Goal: Task Accomplishment & Management: Manage account settings

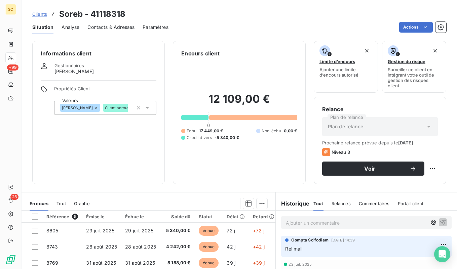
scroll to position [91, 0]
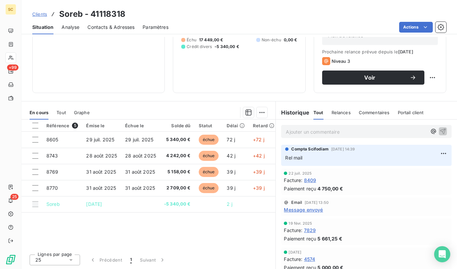
click at [36, 16] on span "Clients" at bounding box center [39, 13] width 15 height 5
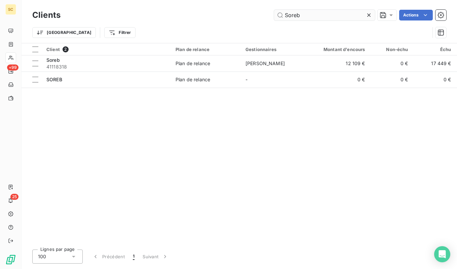
click at [306, 14] on input "Soreb" at bounding box center [324, 15] width 101 height 11
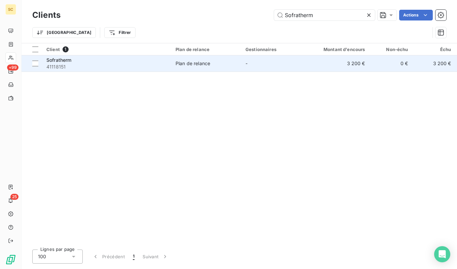
type input "Sofratherm"
click at [216, 71] on td "Plan de relance" at bounding box center [207, 63] width 70 height 16
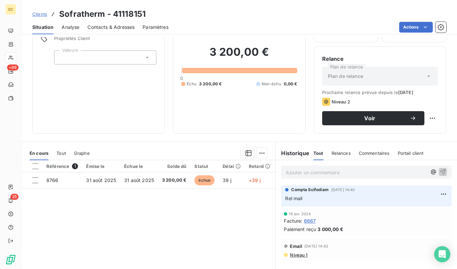
scroll to position [16, 0]
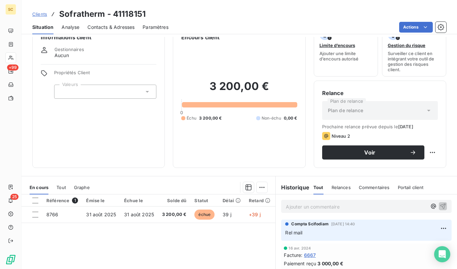
click at [109, 29] on span "Contacts & Adresses" at bounding box center [110, 27] width 47 height 7
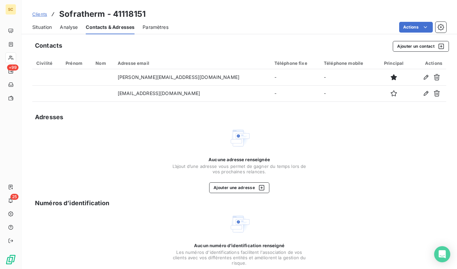
click at [52, 28] on span "Situation" at bounding box center [42, 27] width 20 height 7
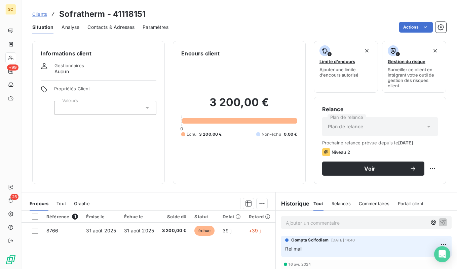
click at [113, 30] on span "Contacts & Adresses" at bounding box center [110, 27] width 47 height 7
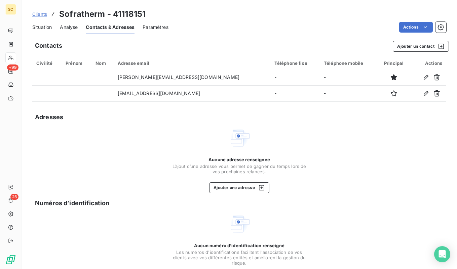
click at [52, 28] on span "Situation" at bounding box center [42, 27] width 20 height 7
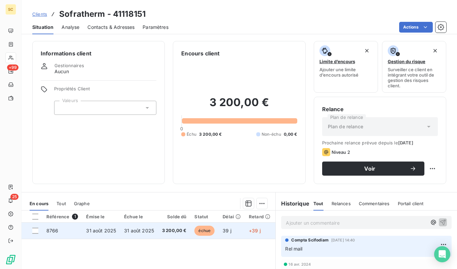
click at [172, 234] on span "3 200,00 €" at bounding box center [174, 231] width 25 height 7
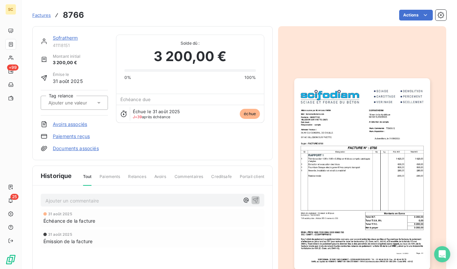
click at [340, 154] on img "button" at bounding box center [362, 174] width 136 height 192
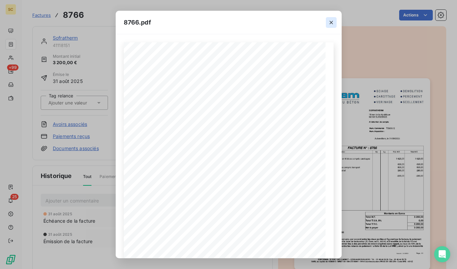
click at [331, 25] on icon "button" at bounding box center [331, 22] width 7 height 7
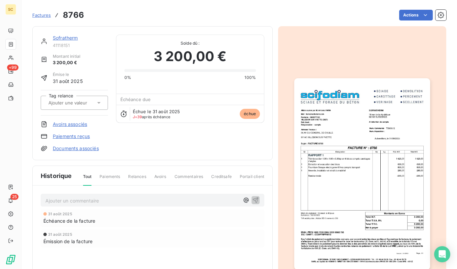
click at [62, 37] on link "Sofratherm" at bounding box center [65, 38] width 25 height 6
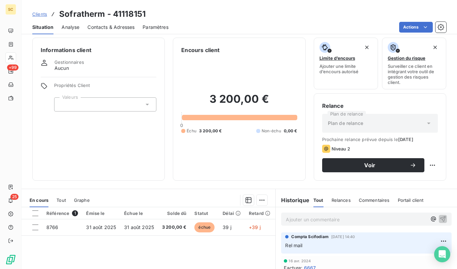
scroll to position [6, 0]
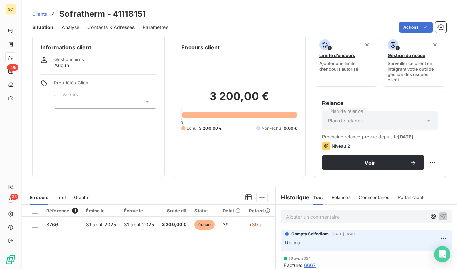
click at [40, 13] on span "Clients" at bounding box center [39, 13] width 15 height 5
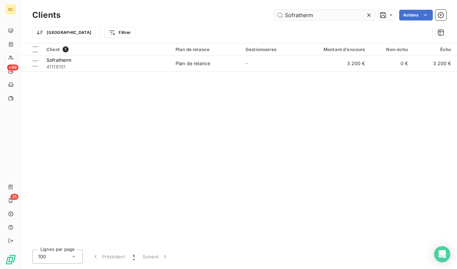
click at [337, 18] on input "Sofratherm" at bounding box center [324, 15] width 101 height 11
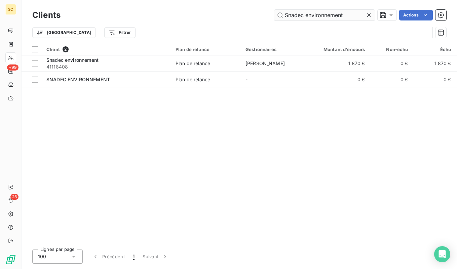
type input "Snadec environnement"
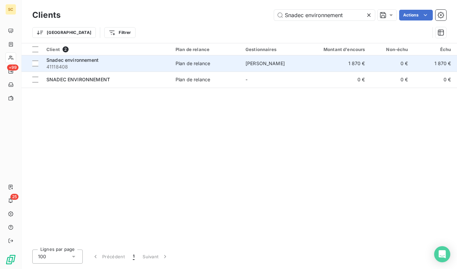
click at [119, 57] on div "Snadec environnement" at bounding box center [106, 60] width 121 height 7
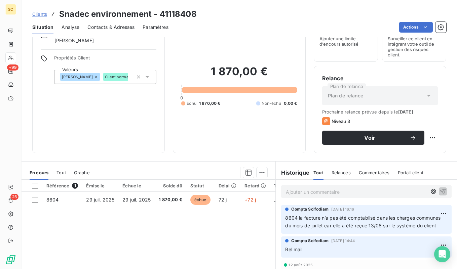
scroll to position [32, 0]
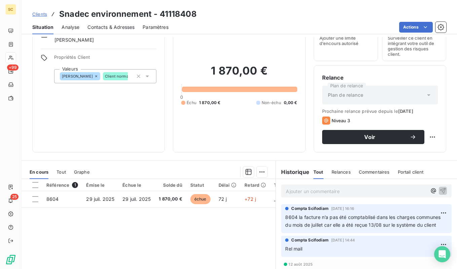
click at [109, 25] on span "Contacts & Adresses" at bounding box center [110, 27] width 47 height 7
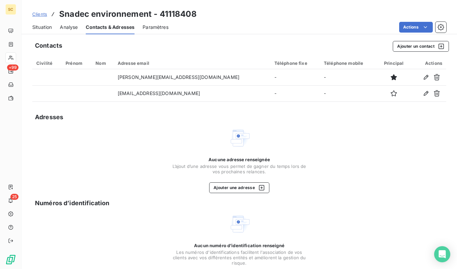
click at [44, 28] on span "Situation" at bounding box center [42, 27] width 20 height 7
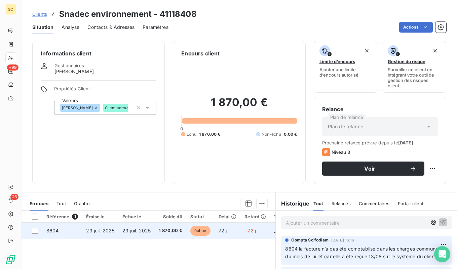
click at [160, 230] on span "1 870,00 €" at bounding box center [171, 231] width 24 height 7
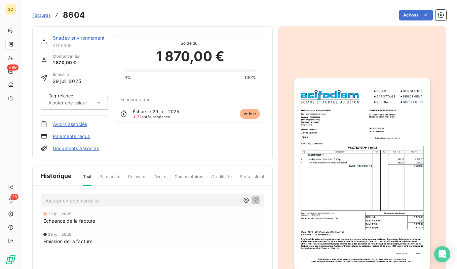
click at [97, 36] on link "Snadec environnement" at bounding box center [79, 38] width 52 height 6
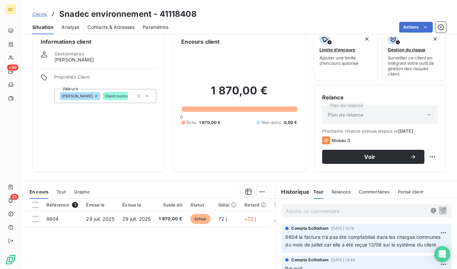
scroll to position [14, 0]
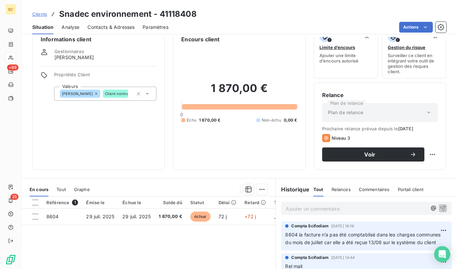
click at [39, 13] on span "Clients" at bounding box center [39, 13] width 15 height 5
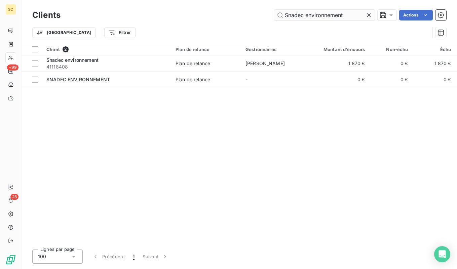
click at [308, 16] on input "Snadec environnement" at bounding box center [324, 15] width 101 height 11
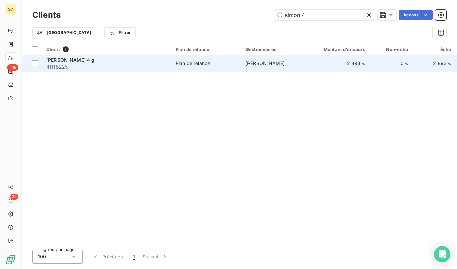
type input "simon 4"
click at [120, 63] on div "[PERSON_NAME] 4 g" at bounding box center [106, 60] width 121 height 7
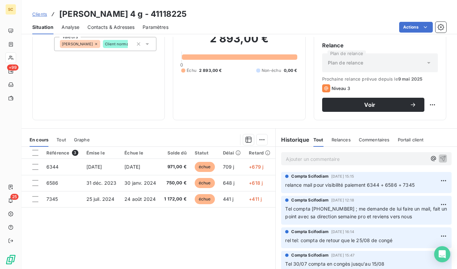
scroll to position [63, 0]
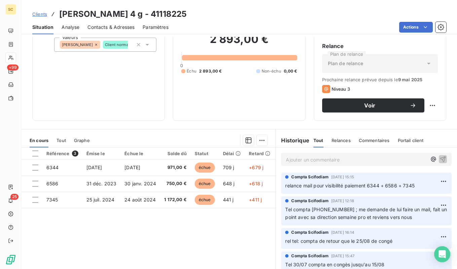
click at [104, 25] on span "Contacts & Adresses" at bounding box center [110, 27] width 47 height 7
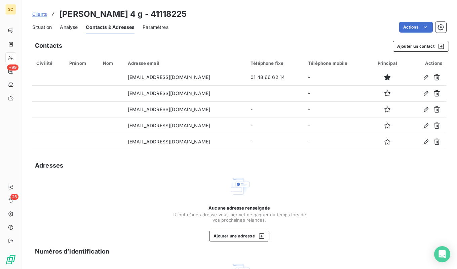
drag, startPoint x: 45, startPoint y: 27, endPoint x: 43, endPoint y: 9, distance: 17.9
click at [45, 26] on span "Situation" at bounding box center [42, 27] width 20 height 7
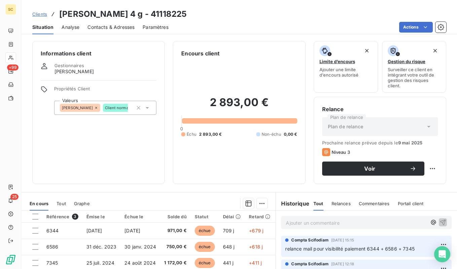
click at [42, 13] on span "Clients" at bounding box center [39, 13] width 15 height 5
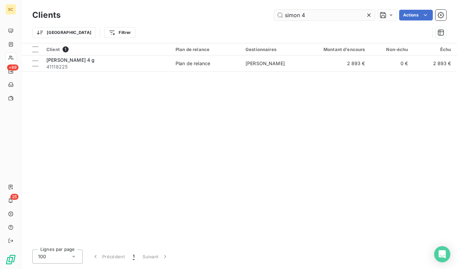
click at [313, 17] on input "simon 4" at bounding box center [324, 15] width 101 height 11
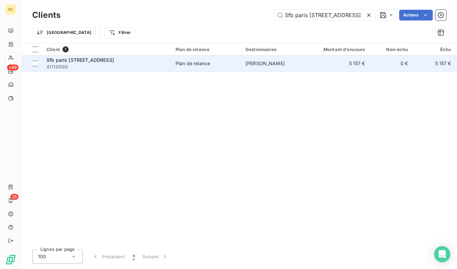
type input "Sfb paris [STREET_ADDRESS]"
click at [194, 69] on td "Plan de relance" at bounding box center [207, 63] width 70 height 16
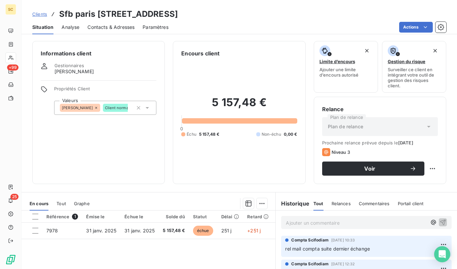
click at [34, 15] on span "Clients" at bounding box center [39, 13] width 15 height 5
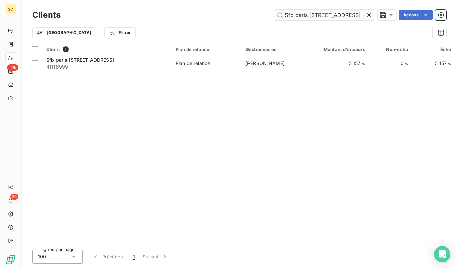
click at [341, 14] on input "Sfb paris [STREET_ADDRESS]" at bounding box center [324, 15] width 101 height 11
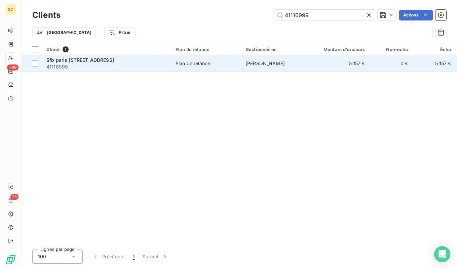
type input "41116999"
click at [126, 67] on span "41116999" at bounding box center [106, 67] width 121 height 7
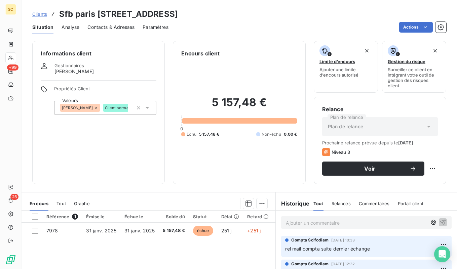
click at [100, 24] on span "Contacts & Adresses" at bounding box center [110, 27] width 47 height 7
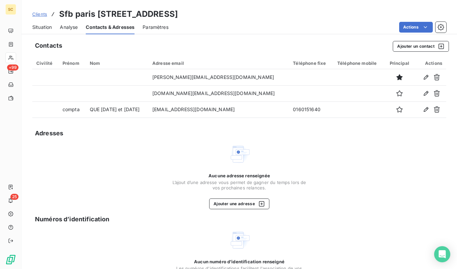
click at [45, 27] on span "Situation" at bounding box center [42, 27] width 20 height 7
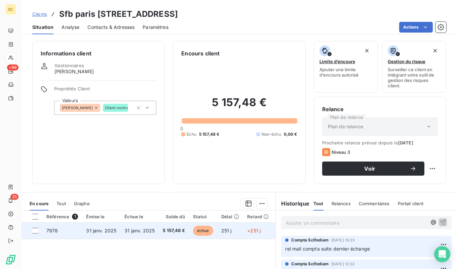
click at [135, 226] on td "31 janv. 2025" at bounding box center [139, 231] width 38 height 16
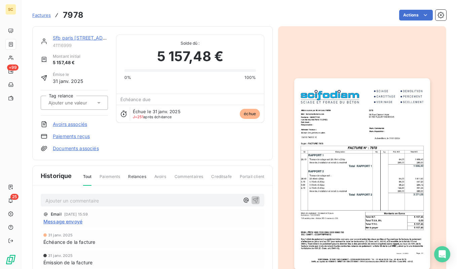
click at [372, 171] on img "button" at bounding box center [362, 174] width 136 height 192
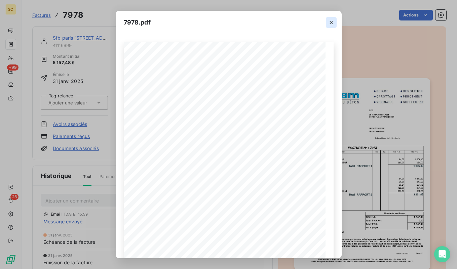
click at [329, 24] on icon "button" at bounding box center [331, 22] width 7 height 7
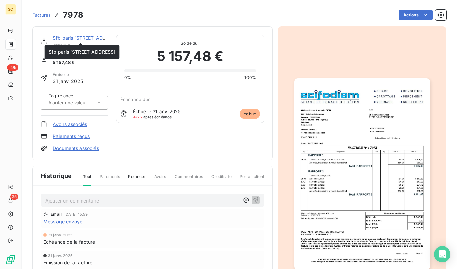
click at [76, 38] on link "Sfb paris [STREET_ADDRESS]" at bounding box center [86, 38] width 67 height 6
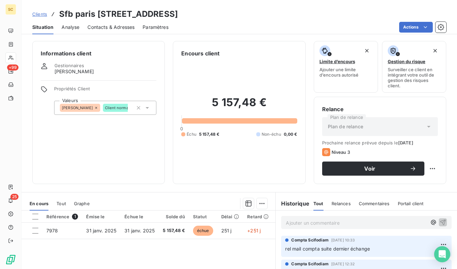
click at [109, 27] on span "Contacts & Adresses" at bounding box center [110, 27] width 47 height 7
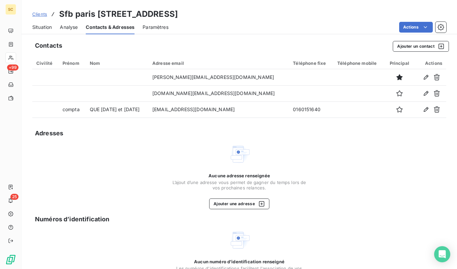
click at [46, 27] on span "Situation" at bounding box center [42, 27] width 20 height 7
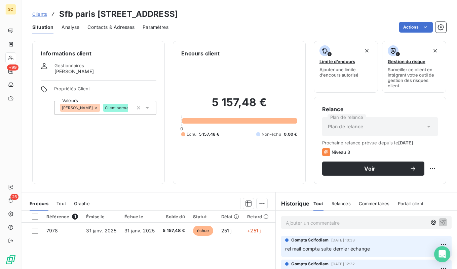
click at [93, 31] on div "Contacts & Adresses" at bounding box center [110, 27] width 47 height 14
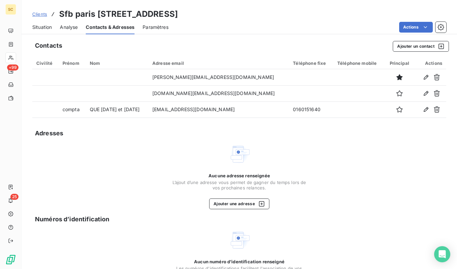
click at [45, 26] on span "Situation" at bounding box center [42, 27] width 20 height 7
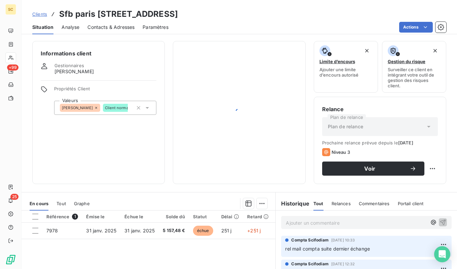
click at [42, 15] on span "Clients" at bounding box center [39, 13] width 15 height 5
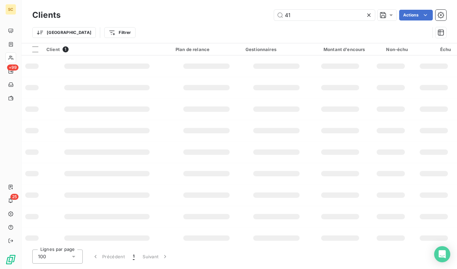
type input "4"
type input "sfb"
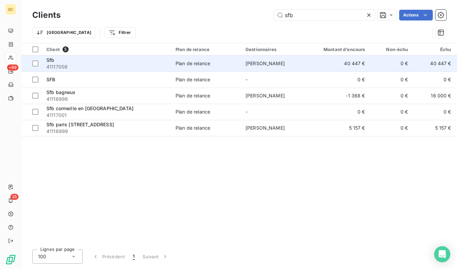
type input "sfb"
click at [152, 56] on td "Sfb 41117008" at bounding box center [106, 63] width 129 height 16
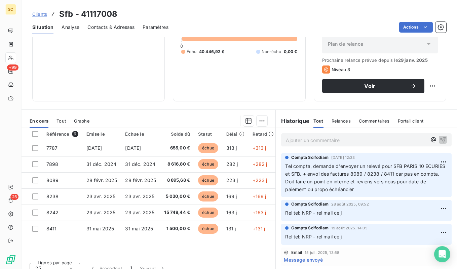
scroll to position [83, 0]
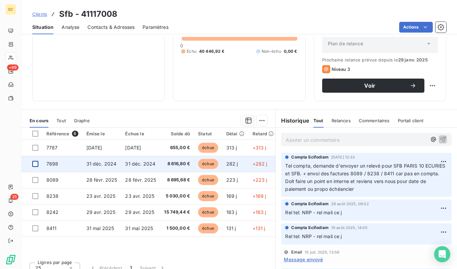
click at [38, 164] on div at bounding box center [35, 164] width 6 height 6
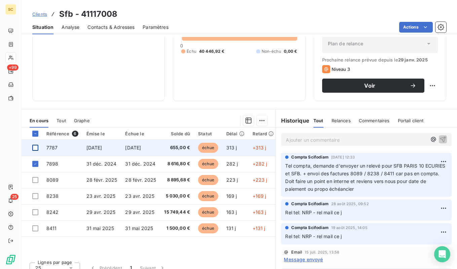
click at [37, 150] on div at bounding box center [35, 148] width 6 height 6
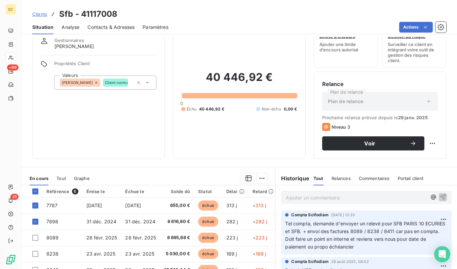
scroll to position [13, 0]
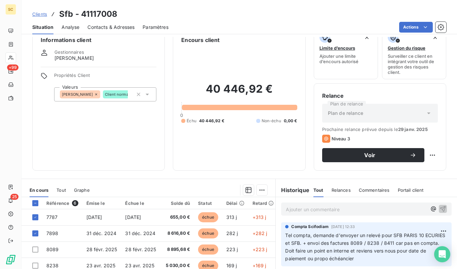
click at [33, 16] on span "Clients" at bounding box center [39, 13] width 15 height 5
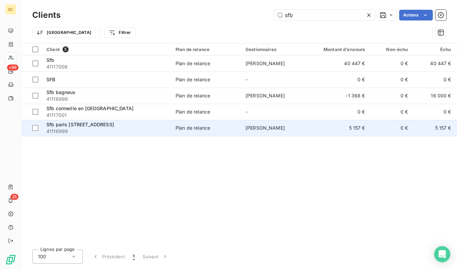
click at [62, 126] on span "Sfb paris 10 rue des ecuries" at bounding box center [80, 125] width 68 height 6
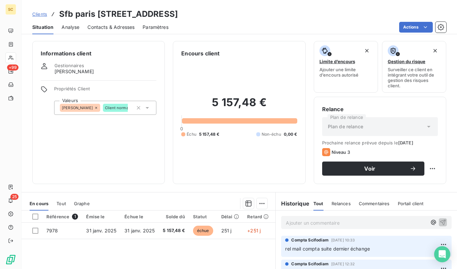
click at [107, 30] on span "Contacts & Adresses" at bounding box center [110, 27] width 47 height 7
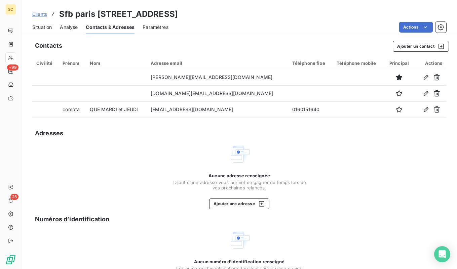
click at [47, 30] on span "Situation" at bounding box center [42, 27] width 20 height 7
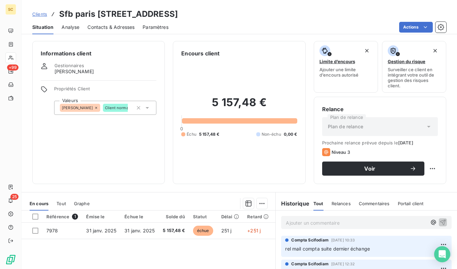
click at [98, 30] on span "Contacts & Adresses" at bounding box center [110, 27] width 47 height 7
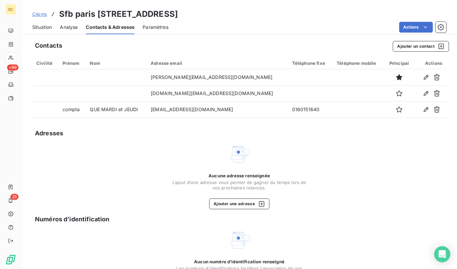
click at [48, 29] on span "Situation" at bounding box center [42, 27] width 20 height 7
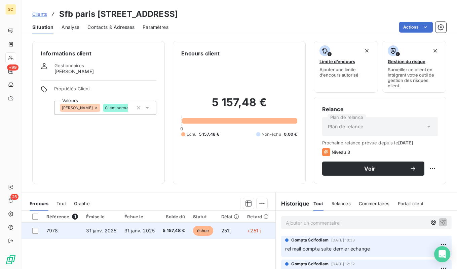
click at [133, 228] on span "31 janv. 2025" at bounding box center [139, 231] width 30 height 6
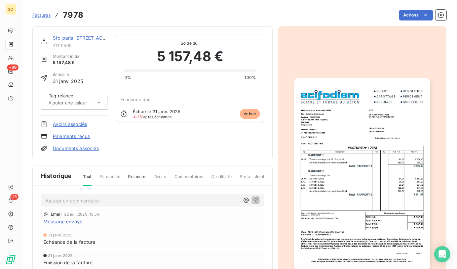
click at [362, 149] on img "button" at bounding box center [362, 174] width 136 height 192
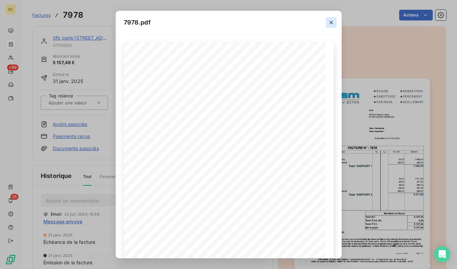
click at [332, 23] on icon "button" at bounding box center [331, 22] width 3 height 3
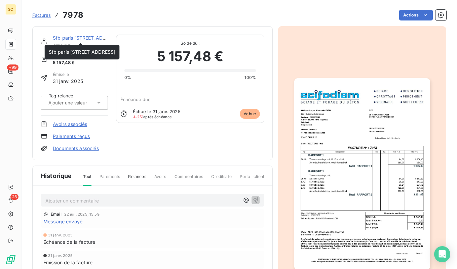
click at [90, 36] on link "Sfb paris [STREET_ADDRESS]" at bounding box center [86, 38] width 67 height 6
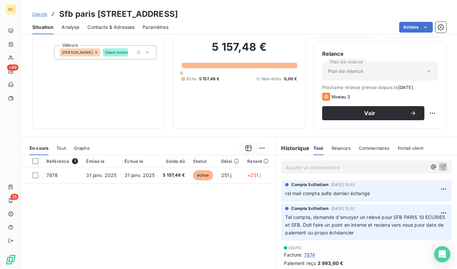
scroll to position [91, 0]
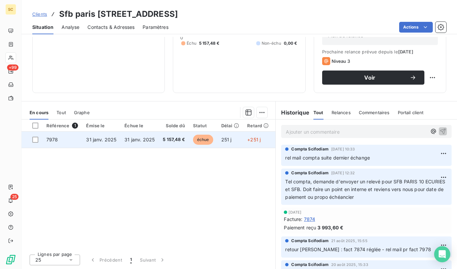
click at [137, 141] on span "31 janv. 2025" at bounding box center [139, 140] width 30 height 6
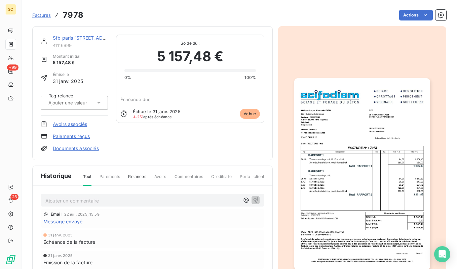
click at [317, 156] on img "button" at bounding box center [362, 174] width 136 height 192
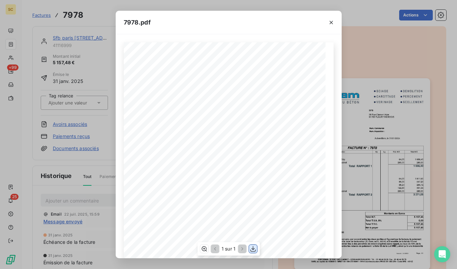
click at [251, 249] on icon "button" at bounding box center [253, 249] width 7 height 7
click at [425, 66] on div "7978.pdf Qt Désignation Ep Lg P.U. H.T. Total H.T. Version : 18.00R01 Page : 1/…" at bounding box center [228, 134] width 457 height 269
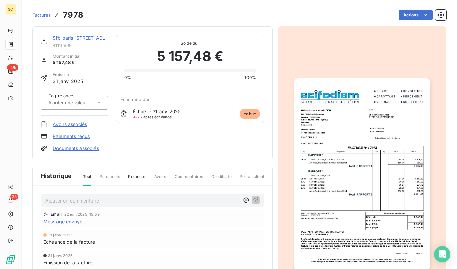
click at [95, 41] on div "Sfb paris [STREET_ADDRESS]" at bounding box center [80, 38] width 55 height 7
click at [85, 39] on link "Sfb paris [STREET_ADDRESS]" at bounding box center [86, 38] width 67 height 6
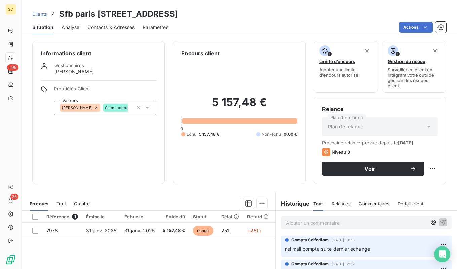
click at [46, 16] on span "Clients" at bounding box center [39, 13] width 15 height 5
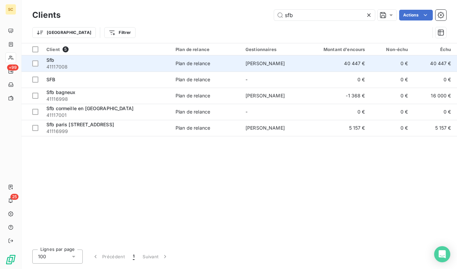
click at [70, 68] on span "41117008" at bounding box center [106, 67] width 121 height 7
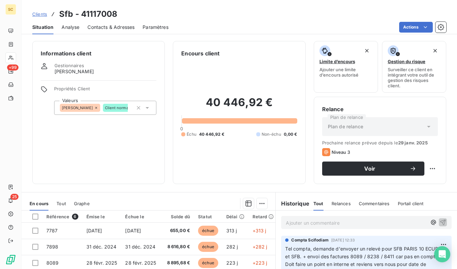
scroll to position [91, 0]
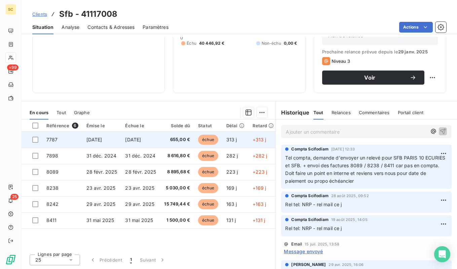
click at [180, 142] on span "655,00 €" at bounding box center [177, 140] width 26 height 7
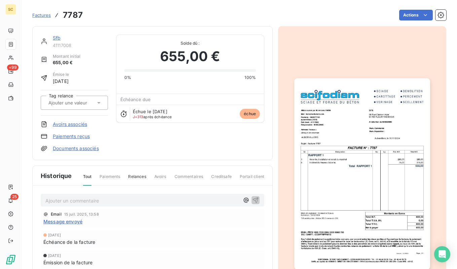
click at [358, 154] on img "button" at bounding box center [362, 174] width 136 height 192
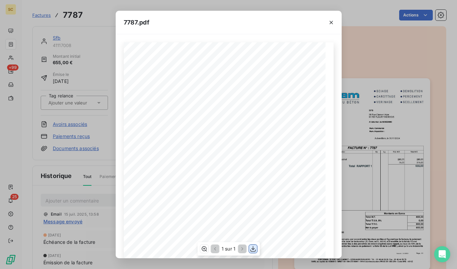
click at [253, 252] on icon "button" at bounding box center [252, 250] width 5 height 6
click at [408, 85] on div "7787.pdf Qt Désignation Ep Lg P.U. H.T. Total H.T. Version : 18.00R01 Page : 1/…" at bounding box center [228, 134] width 457 height 269
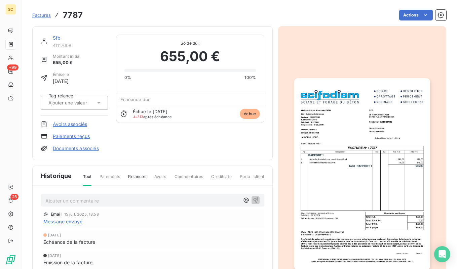
click at [58, 39] on link "Sfb" at bounding box center [57, 38] width 8 height 6
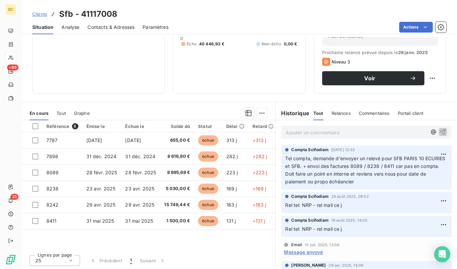
scroll to position [91, 0]
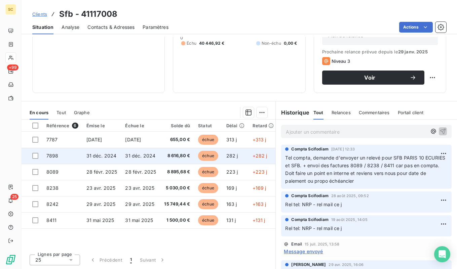
click at [144, 154] on span "31 déc. 2024" at bounding box center [140, 156] width 30 height 6
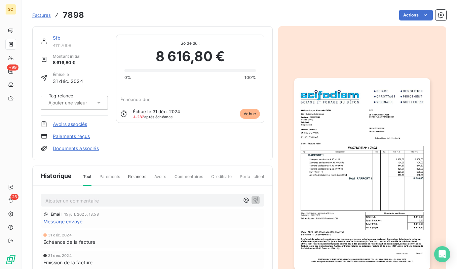
click at [363, 160] on img "button" at bounding box center [362, 174] width 136 height 192
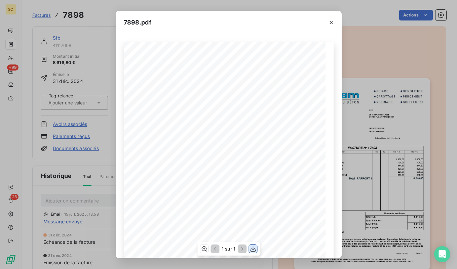
click at [256, 250] on icon "button" at bounding box center [253, 249] width 7 height 7
click at [428, 163] on div "7898.pdf Qt Désignation Ep Lg P.U. H.T. Total H.T. Version : 18.00R01 Page : 1/…" at bounding box center [228, 134] width 457 height 269
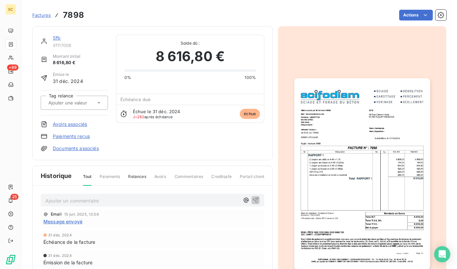
click at [55, 39] on link "Sfb" at bounding box center [57, 38] width 8 height 6
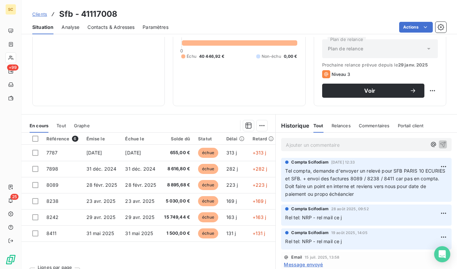
scroll to position [91, 0]
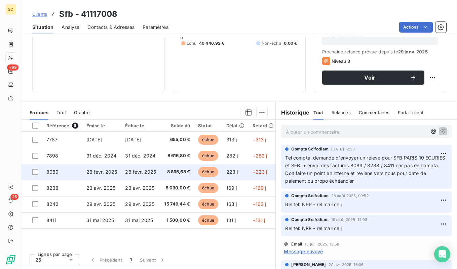
click at [174, 170] on span "8 895,68 €" at bounding box center [177, 172] width 26 height 7
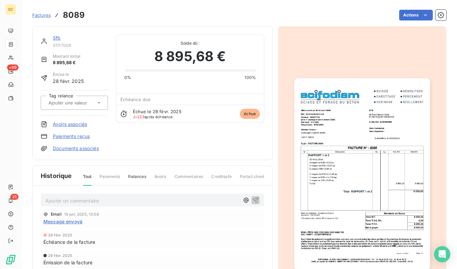
click at [326, 144] on img "button" at bounding box center [362, 174] width 136 height 192
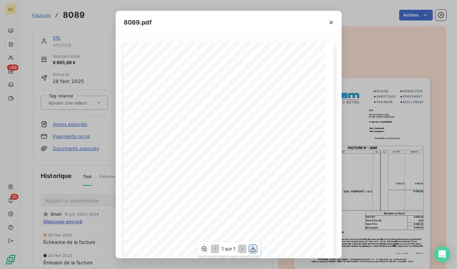
click at [255, 249] on icon "button" at bounding box center [253, 249] width 7 height 7
drag, startPoint x: 412, startPoint y: 147, endPoint x: 346, endPoint y: 113, distance: 74.9
click at [412, 147] on div "8089.pdf Qt Désignation Ep Lg P.U. H.T. Total H.T. Version : 18.00R01 Page : 1/…" at bounding box center [228, 134] width 457 height 269
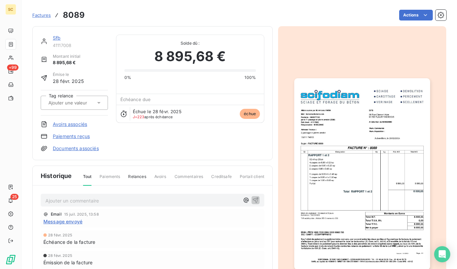
click at [58, 40] on link "Sfb" at bounding box center [57, 38] width 8 height 6
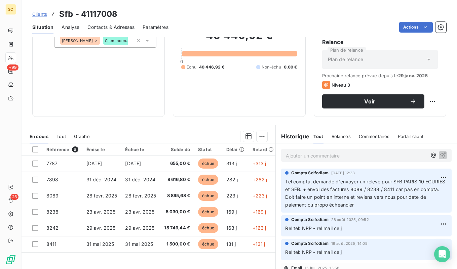
scroll to position [91, 0]
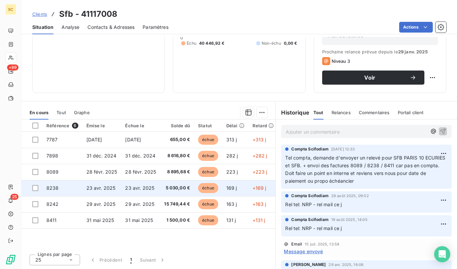
click at [164, 190] on span "5 030,00 €" at bounding box center [177, 188] width 26 height 7
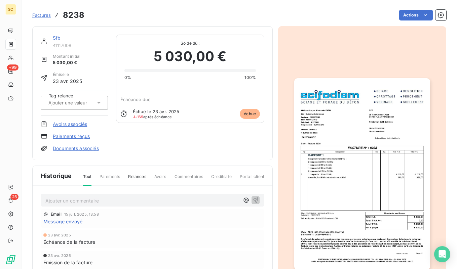
click at [332, 146] on img "button" at bounding box center [362, 174] width 136 height 192
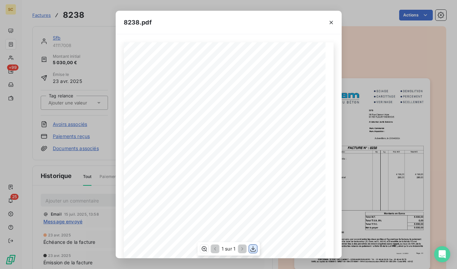
drag, startPoint x: 252, startPoint y: 250, endPoint x: 255, endPoint y: 245, distance: 5.3
click at [252, 250] on icon "button" at bounding box center [252, 250] width 5 height 6
click at [407, 213] on div "8238.pdf Qt Désignation Ep Lg P.U. H.T. Total H.T. Version : 18.00R01 Page : 1/…" at bounding box center [228, 134] width 457 height 269
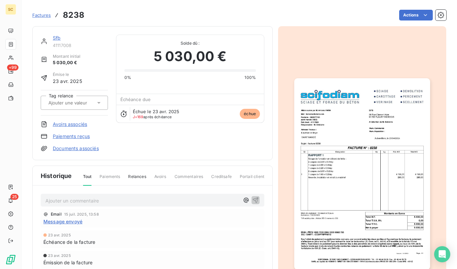
click at [57, 41] on div "Sfb" at bounding box center [80, 38] width 55 height 7
click at [54, 37] on link "Sfb" at bounding box center [57, 38] width 8 height 6
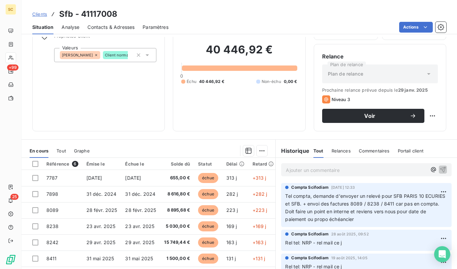
scroll to position [91, 0]
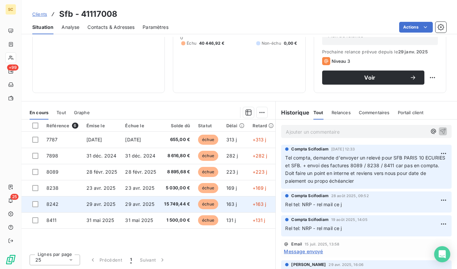
click at [170, 208] on td "15 749,44 €" at bounding box center [177, 204] width 34 height 16
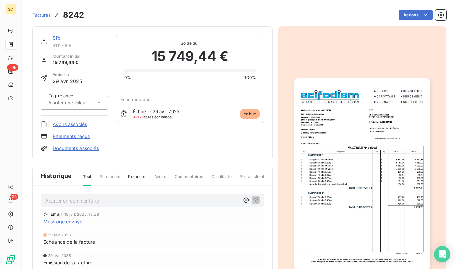
click at [327, 190] on img "button" at bounding box center [362, 174] width 136 height 192
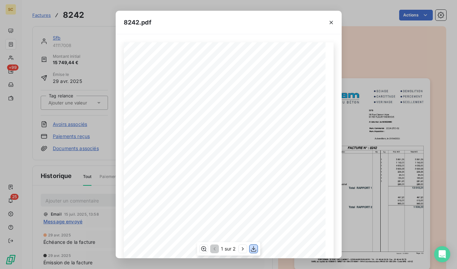
drag, startPoint x: 253, startPoint y: 248, endPoint x: 281, endPoint y: 195, distance: 59.6
click at [253, 248] on icon "button" at bounding box center [253, 250] width 5 height 6
click at [408, 219] on div "8242.pdf Qt Désignation Ep Lg P.U. H.T. Total H.T. Version : 18.00R01 Page : 1/…" at bounding box center [228, 134] width 457 height 269
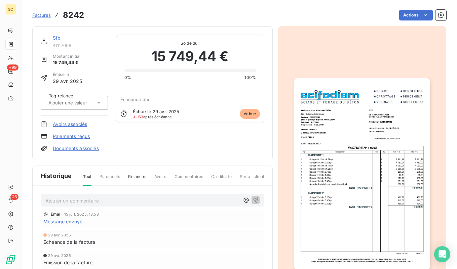
click at [58, 40] on link "Sfb" at bounding box center [57, 38] width 8 height 6
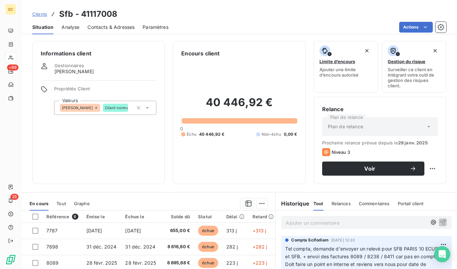
scroll to position [91, 0]
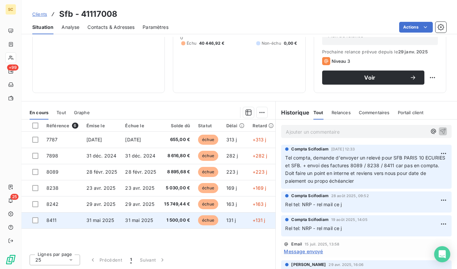
click at [164, 218] on span "1 500,00 €" at bounding box center [177, 220] width 26 height 7
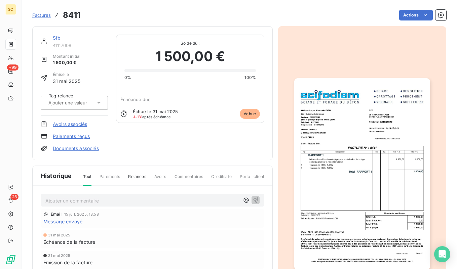
click at [348, 139] on img "button" at bounding box center [362, 174] width 136 height 192
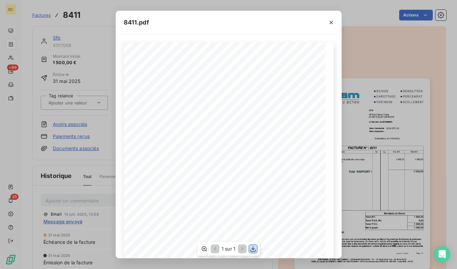
drag, startPoint x: 252, startPoint y: 251, endPoint x: 295, endPoint y: 152, distance: 107.5
click at [252, 249] on icon "button" at bounding box center [253, 249] width 7 height 7
click at [374, 229] on div "8411.pdf Qt Désignation Ep Lg P.U. H.T. Total H.T. Version : 18.00R01 Page : 1/…" at bounding box center [228, 134] width 457 height 269
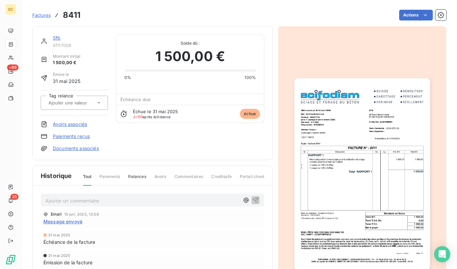
click at [56, 39] on link "Sfb" at bounding box center [57, 38] width 8 height 6
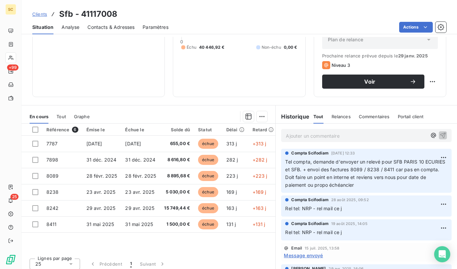
scroll to position [91, 0]
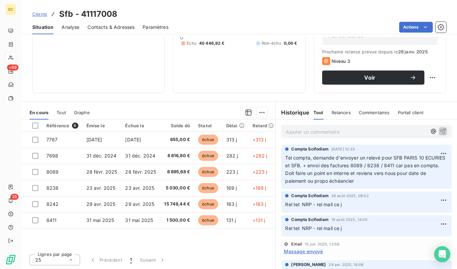
click at [37, 14] on span "Clients" at bounding box center [39, 13] width 15 height 5
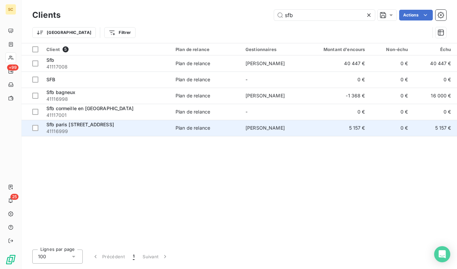
click at [108, 128] on span "41116999" at bounding box center [106, 131] width 121 height 7
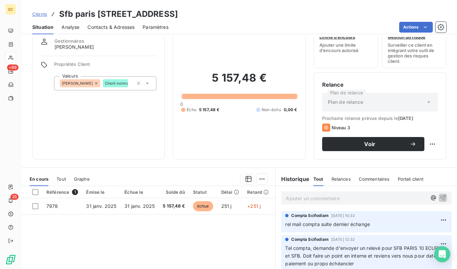
scroll to position [28, 0]
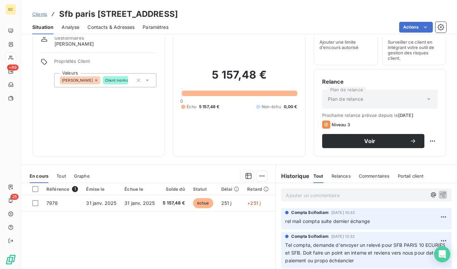
click at [43, 14] on span "Clients" at bounding box center [39, 13] width 15 height 5
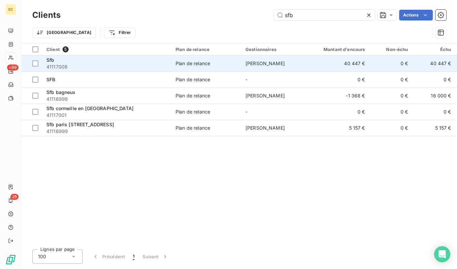
click at [86, 61] on div "Sfb" at bounding box center [106, 60] width 121 height 7
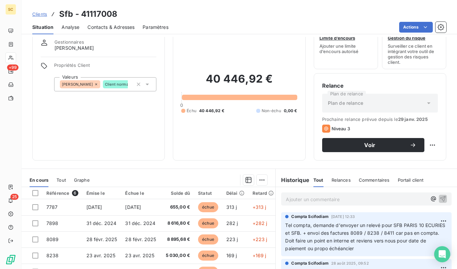
scroll to position [37, 0]
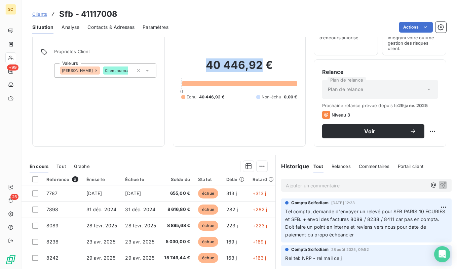
drag, startPoint x: 206, startPoint y: 67, endPoint x: 263, endPoint y: 67, distance: 56.8
click at [263, 67] on h2 "40 446,92 €" at bounding box center [239, 69] width 116 height 20
copy h2 "40 446,92"
click at [42, 16] on span "Clients" at bounding box center [39, 13] width 15 height 5
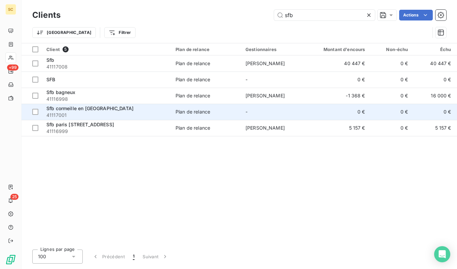
click at [67, 113] on span "41117001" at bounding box center [106, 115] width 121 height 7
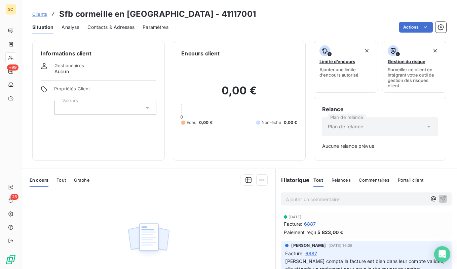
click at [36, 12] on span "Clients" at bounding box center [39, 13] width 15 height 5
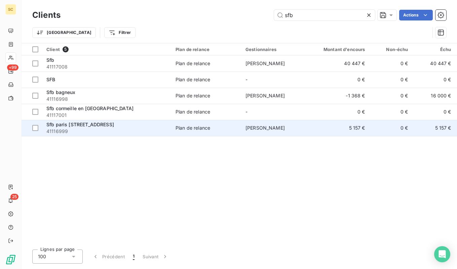
click at [71, 123] on span "Sfb paris [STREET_ADDRESS]" at bounding box center [80, 125] width 68 height 6
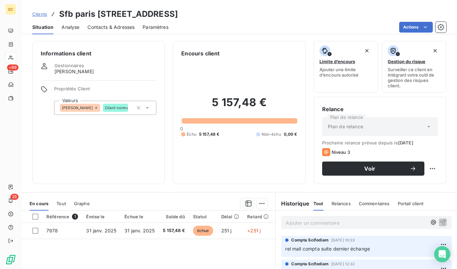
click at [99, 26] on span "Contacts & Adresses" at bounding box center [110, 27] width 47 height 7
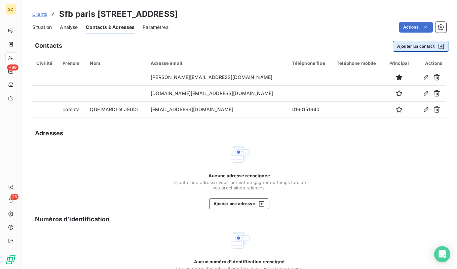
click at [409, 48] on button "Ajouter un contact" at bounding box center [421, 46] width 56 height 11
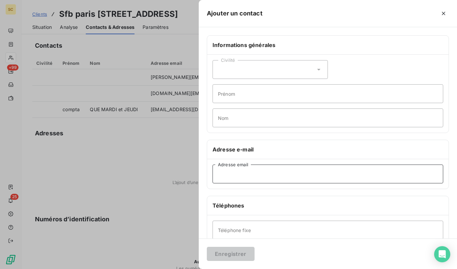
click at [257, 173] on input "Adresse email" at bounding box center [328, 174] width 231 height 19
paste input "p.david@sfb-groupe.com"
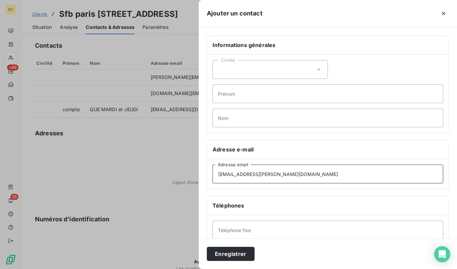
type input "p.david@sfb-groupe.com"
click at [231, 86] on input "Prénom" at bounding box center [328, 93] width 231 height 19
paste input "Pierig"
type input "Pierig"
click at [230, 118] on input "Nom" at bounding box center [328, 118] width 231 height 19
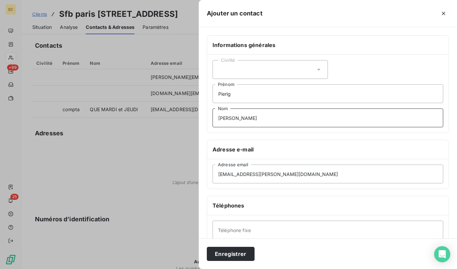
type input "DAVID"
click at [238, 100] on input "Pierig" at bounding box center [328, 93] width 231 height 19
type input "Pierig DAVID"
drag, startPoint x: 239, startPoint y: 121, endPoint x: 198, endPoint y: 114, distance: 41.5
click at [198, 269] on div "Ajouter un contact Informations générales Civilité Pierig DAVID Prénom DAVID No…" at bounding box center [228, 269] width 457 height 0
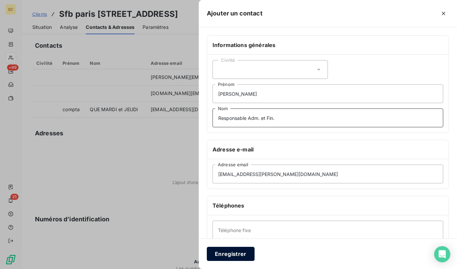
type input "Responsable Adm. et Fin."
click at [238, 256] on button "Enregistrer" at bounding box center [231, 254] width 48 height 14
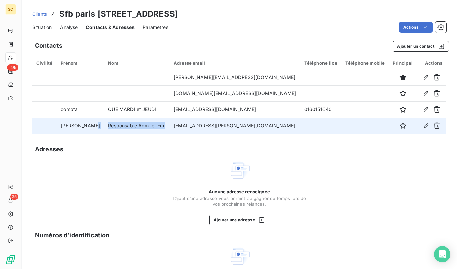
drag, startPoint x: 171, startPoint y: 126, endPoint x: 101, endPoint y: 124, distance: 70.0
click at [104, 124] on td "Responsable Adm. et Fin." at bounding box center [137, 126] width 66 height 16
copy tr "Responsable Adm. et Fin."
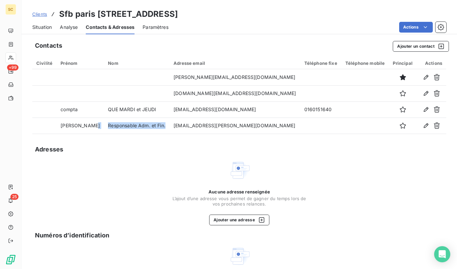
click at [40, 14] on span "Clients" at bounding box center [39, 13] width 15 height 5
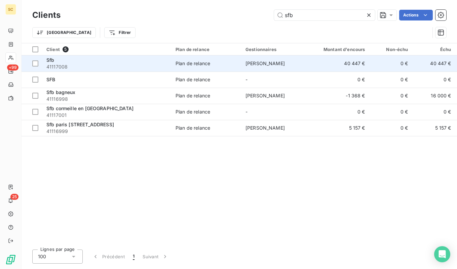
click at [80, 64] on span "41117008" at bounding box center [106, 67] width 121 height 7
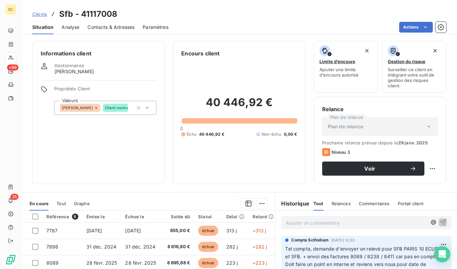
click at [98, 28] on span "Contacts & Adresses" at bounding box center [110, 27] width 47 height 7
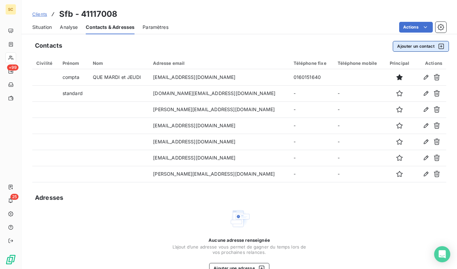
click at [417, 45] on button "Ajouter un contact" at bounding box center [421, 46] width 56 height 11
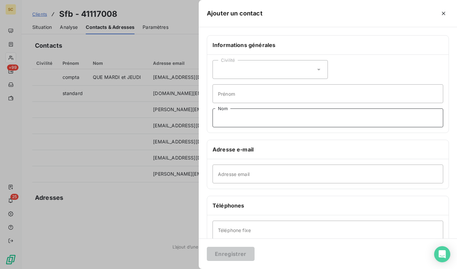
drag, startPoint x: 262, startPoint y: 125, endPoint x: 260, endPoint y: 116, distance: 9.4
click at [262, 124] on input "Nom" at bounding box center [328, 118] width 231 height 19
paste input "Responsable Adm. et Fin."
type input "Responsable Adm. et Fin."
click at [253, 100] on input "Prénom" at bounding box center [328, 93] width 231 height 19
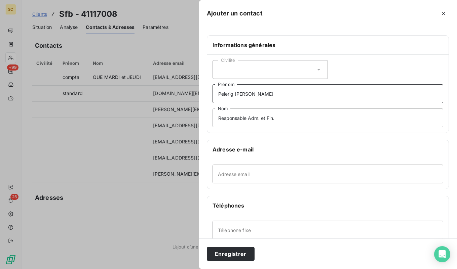
click at [223, 94] on input "Peierig DAVID" at bounding box center [328, 93] width 231 height 19
type input "Pierig DAVID"
click at [230, 118] on input "Responsable Adm. et Fin." at bounding box center [328, 118] width 231 height 19
type input "Responsable Adm. et Fin."
click at [241, 178] on input "Adresse email" at bounding box center [328, 174] width 231 height 19
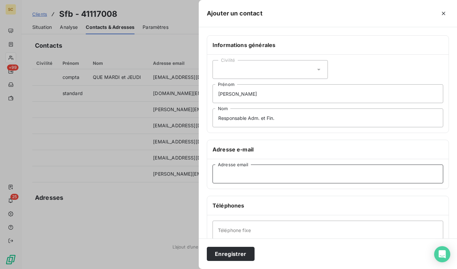
paste input "p.david@sfb-groupe.com"
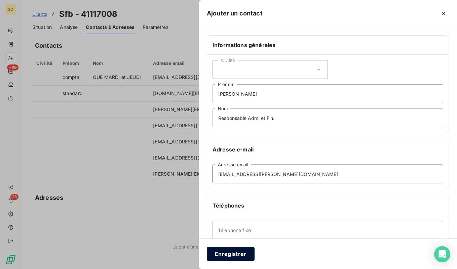
type input "p.david@sfb-groupe.com"
click at [222, 254] on button "Enregistrer" at bounding box center [231, 254] width 48 height 14
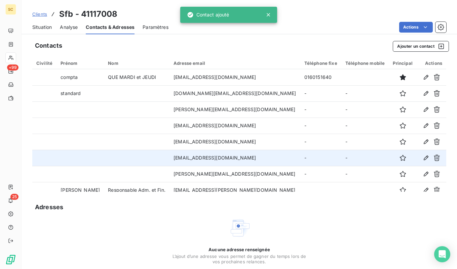
scroll to position [7, 0]
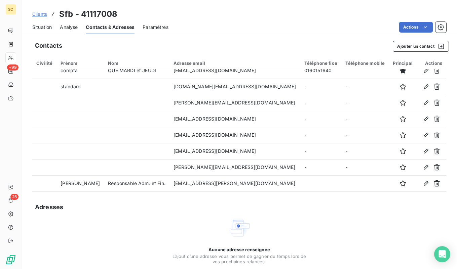
drag, startPoint x: 39, startPoint y: 15, endPoint x: 44, endPoint y: 16, distance: 5.4
click at [39, 15] on span "Clients" at bounding box center [39, 13] width 15 height 5
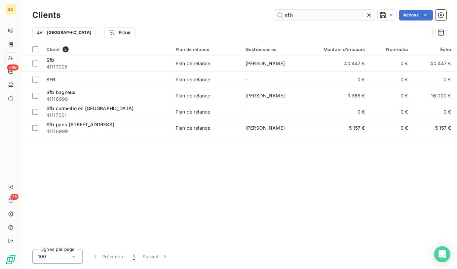
click at [337, 16] on input "sfb" at bounding box center [324, 15] width 101 height 11
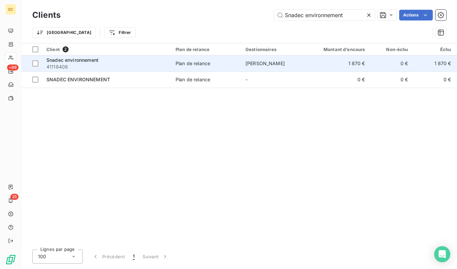
type input "Snadec environnement"
drag, startPoint x: 136, startPoint y: 60, endPoint x: 167, endPoint y: 60, distance: 30.6
click at [146, 60] on div "Snadec environnement" at bounding box center [106, 60] width 121 height 7
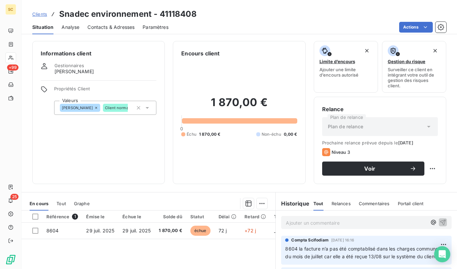
click at [120, 29] on span "Contacts & Adresses" at bounding box center [110, 27] width 47 height 7
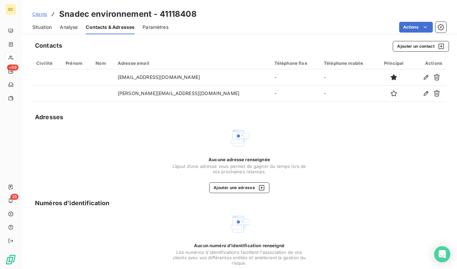
click at [39, 25] on span "Situation" at bounding box center [42, 27] width 20 height 7
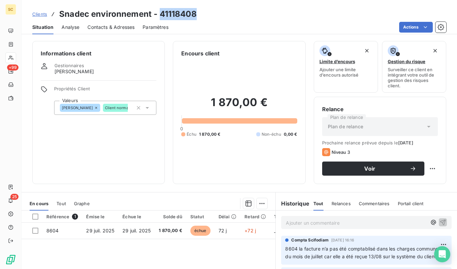
drag, startPoint x: 212, startPoint y: 16, endPoint x: 160, endPoint y: 19, distance: 52.2
click at [159, 17] on div "Clients Snadec environnement - 41118408" at bounding box center [240, 14] width 436 height 12
copy h3 "41118408"
click at [112, 23] on div "Contacts & Adresses" at bounding box center [110, 27] width 47 height 14
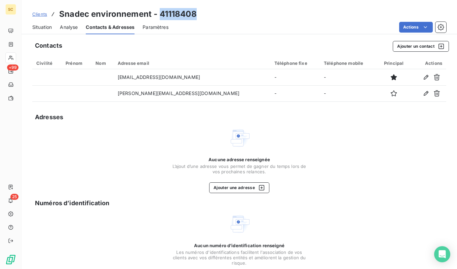
click at [38, 30] on span "Situation" at bounding box center [42, 27] width 20 height 7
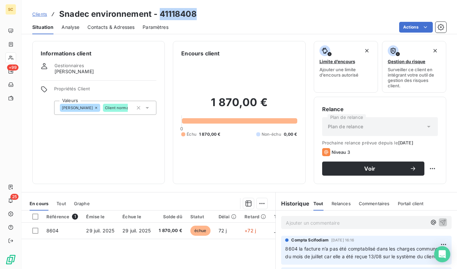
click at [115, 27] on span "Contacts & Adresses" at bounding box center [110, 27] width 47 height 7
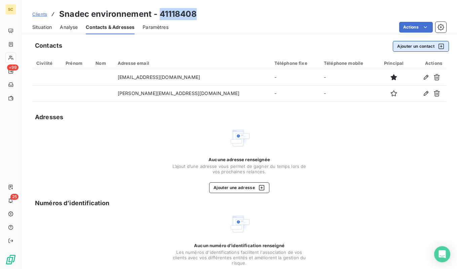
click at [409, 48] on button "Ajouter un contact" at bounding box center [421, 46] width 56 height 11
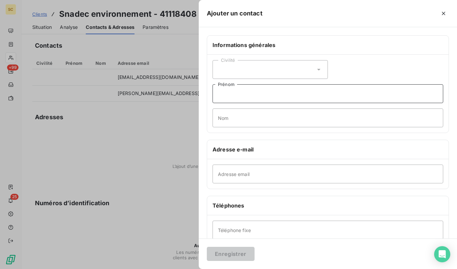
click at [242, 95] on input "Prénom" at bounding box center [328, 93] width 231 height 19
type input "Standard"
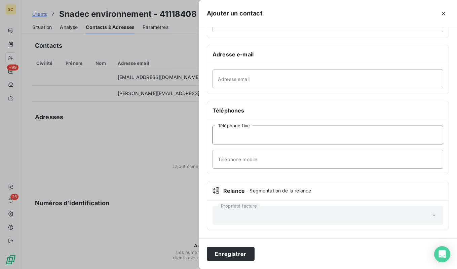
click at [249, 134] on input "Téléphone fixe" at bounding box center [328, 135] width 231 height 19
paste input "0493072700"
type input "0493072700"
click at [224, 246] on div "Enregistrer" at bounding box center [328, 254] width 258 height 31
click at [224, 251] on button "Enregistrer" at bounding box center [231, 254] width 48 height 14
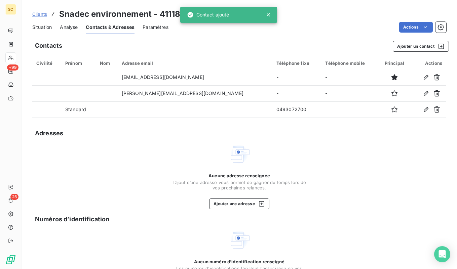
click at [45, 26] on span "Situation" at bounding box center [42, 27] width 20 height 7
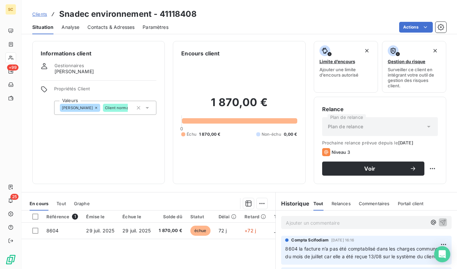
click at [37, 16] on span "Clients" at bounding box center [39, 13] width 15 height 5
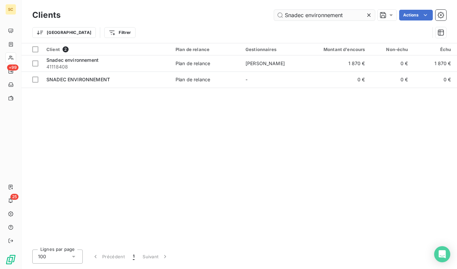
click at [317, 15] on input "Snadec environnement" at bounding box center [324, 15] width 101 height 11
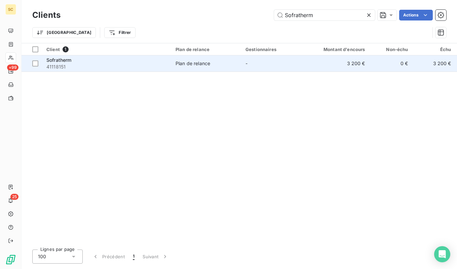
type input "Sofratherm"
click at [144, 65] on span "41118151" at bounding box center [106, 67] width 121 height 7
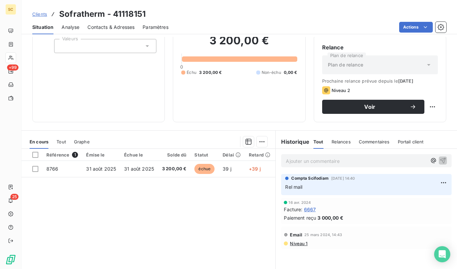
scroll to position [60, 0]
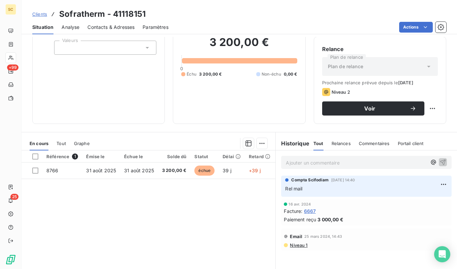
click at [96, 25] on span "Contacts & Adresses" at bounding box center [110, 27] width 47 height 7
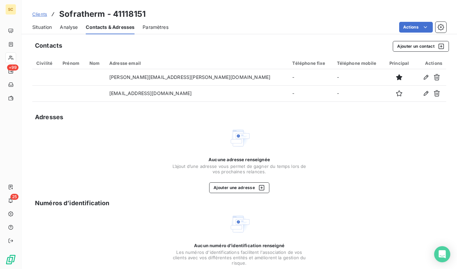
click at [49, 26] on span "Situation" at bounding box center [42, 27] width 20 height 7
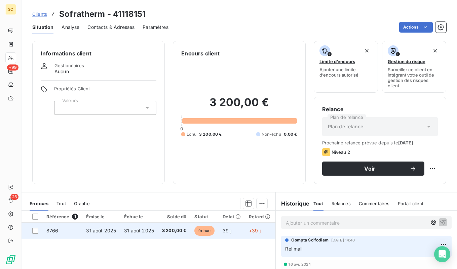
click at [181, 228] on span "3 200,00 €" at bounding box center [174, 231] width 25 height 7
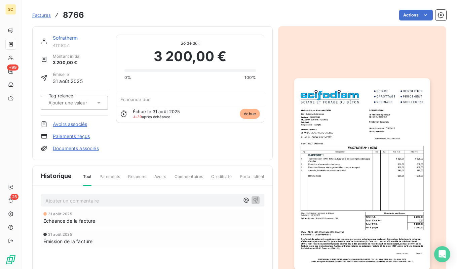
click at [382, 182] on img "button" at bounding box center [362, 174] width 136 height 192
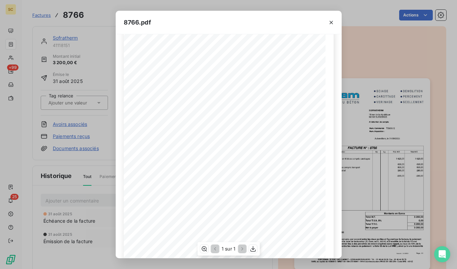
scroll to position [21, 0]
click at [329, 24] on icon "button" at bounding box center [331, 22] width 7 height 7
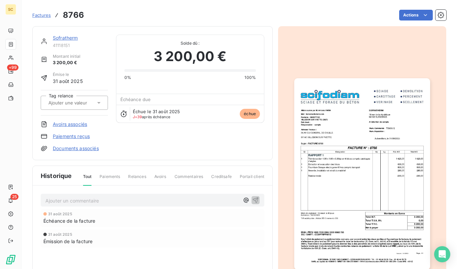
click at [65, 41] on div "Sofratherm" at bounding box center [80, 38] width 55 height 7
click at [65, 38] on link "Sofratherm" at bounding box center [65, 38] width 25 height 6
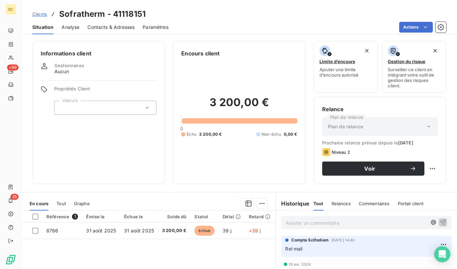
click at [126, 28] on span "Contacts & Adresses" at bounding box center [110, 27] width 47 height 7
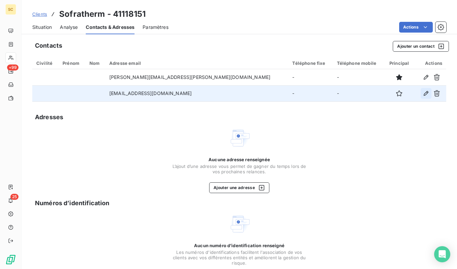
click at [425, 96] on icon "button" at bounding box center [426, 93] width 7 height 7
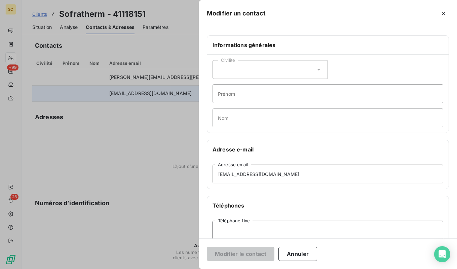
click at [267, 231] on input "Téléphone fixe" at bounding box center [328, 230] width 231 height 19
type input "0146977111"
click at [260, 251] on button "Modifier le contact" at bounding box center [241, 254] width 68 height 14
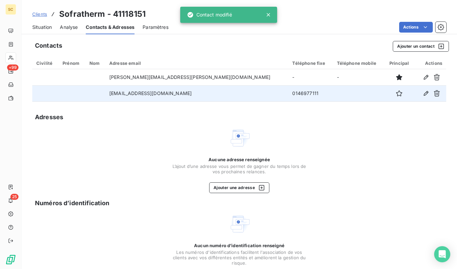
click at [36, 15] on span "Clients" at bounding box center [39, 13] width 15 height 5
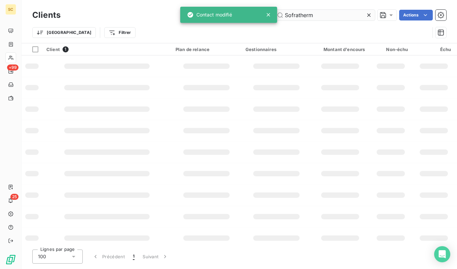
click at [319, 19] on input "Sofratherm" at bounding box center [324, 15] width 101 height 11
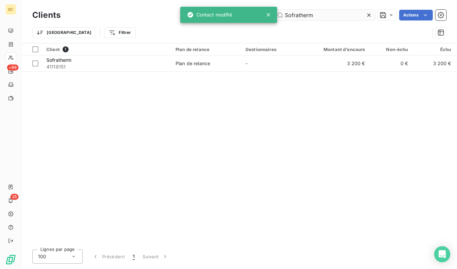
click at [319, 19] on input "Sofratherm" at bounding box center [324, 15] width 101 height 11
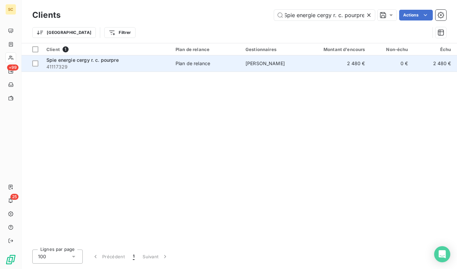
type input "Spie energie cergy r. c. pourpre"
click at [116, 68] on span "41117329" at bounding box center [106, 67] width 121 height 7
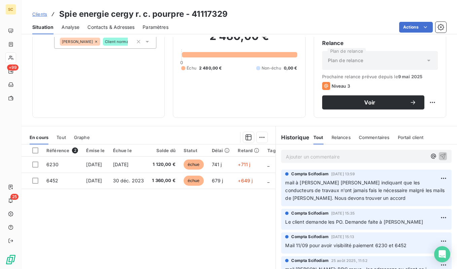
scroll to position [74, 0]
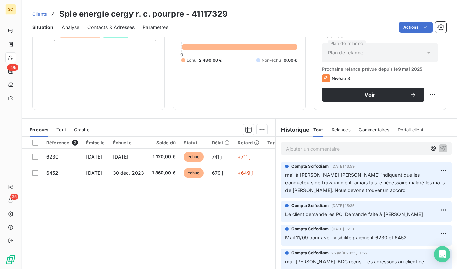
click at [110, 26] on span "Contacts & Adresses" at bounding box center [110, 27] width 47 height 7
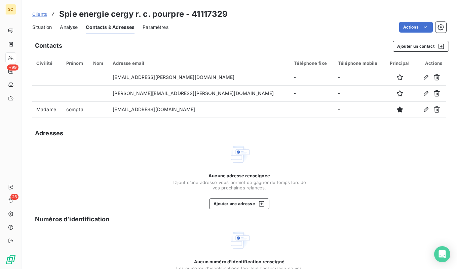
click at [46, 28] on span "Situation" at bounding box center [42, 27] width 20 height 7
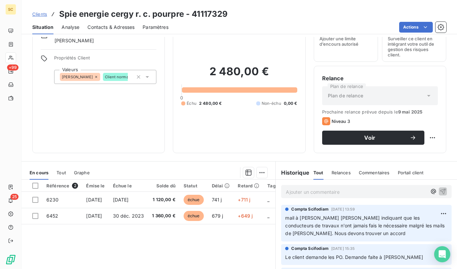
scroll to position [32, 0]
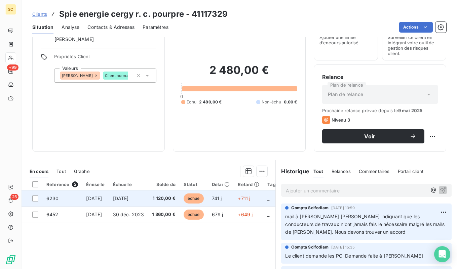
click at [180, 202] on td "1 120,00 €" at bounding box center [164, 199] width 32 height 16
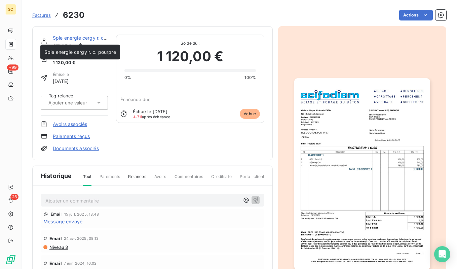
click at [65, 39] on link "Spie energie cergy r. c. pourpre" at bounding box center [89, 38] width 72 height 6
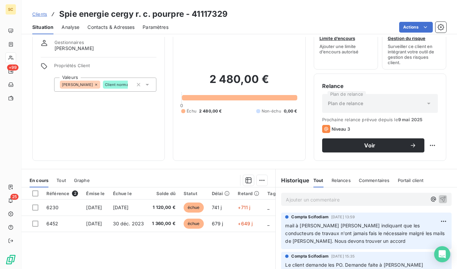
scroll to position [24, 0]
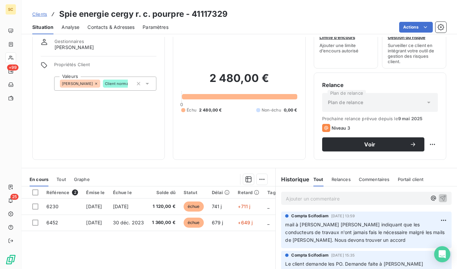
drag, startPoint x: 102, startPoint y: 28, endPoint x: 94, endPoint y: 28, distance: 7.7
click at [102, 28] on span "Contacts & Adresses" at bounding box center [110, 27] width 47 height 7
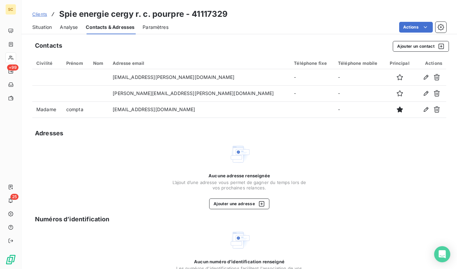
click at [51, 21] on div "Situation" at bounding box center [42, 27] width 20 height 14
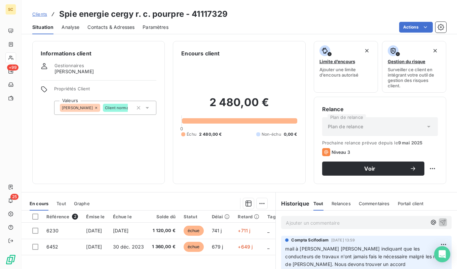
click at [109, 28] on span "Contacts & Adresses" at bounding box center [110, 27] width 47 height 7
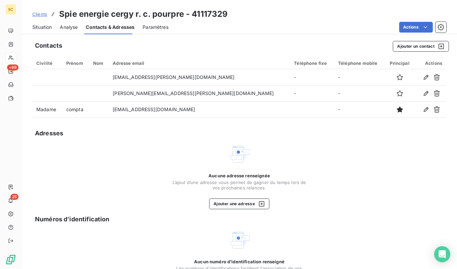
drag, startPoint x: 42, startPoint y: 28, endPoint x: 82, endPoint y: 31, distance: 40.5
click at [42, 28] on span "Situation" at bounding box center [42, 27] width 20 height 7
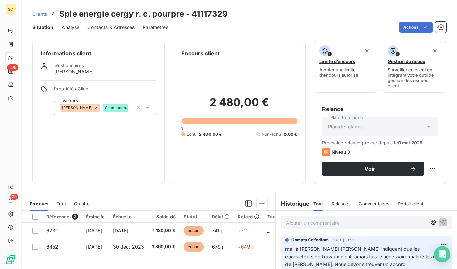
click at [127, 29] on span "Contacts & Adresses" at bounding box center [110, 27] width 47 height 7
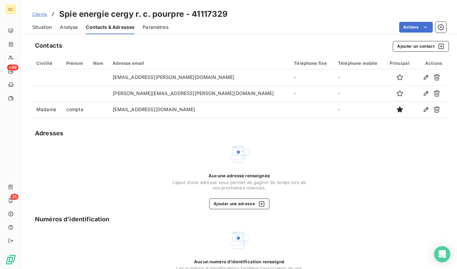
click at [37, 29] on span "Situation" at bounding box center [42, 27] width 20 height 7
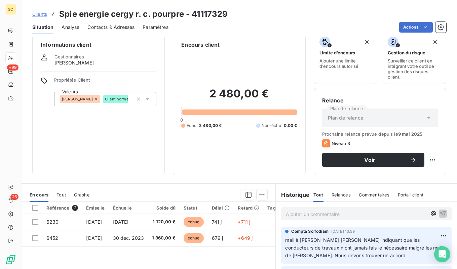
scroll to position [4, 0]
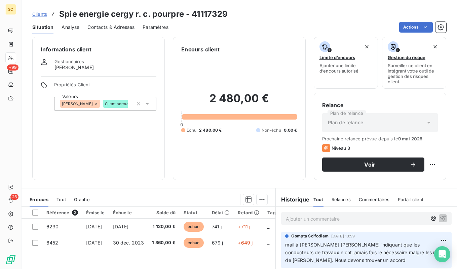
click at [118, 26] on span "Contacts & Adresses" at bounding box center [110, 27] width 47 height 7
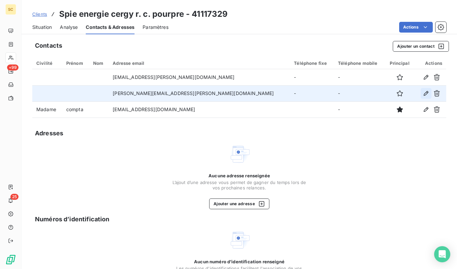
click at [425, 96] on icon "button" at bounding box center [426, 93] width 7 height 7
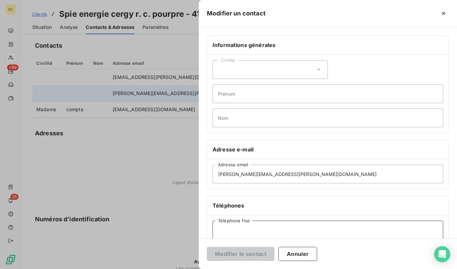
click at [250, 237] on input "Téléphone fixe" at bounding box center [328, 230] width 231 height 19
paste input "0672928118"
type input "0672928118"
click at [257, 256] on button "Modifier le contact" at bounding box center [241, 254] width 68 height 14
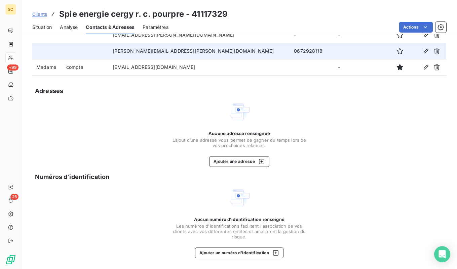
scroll to position [0, 0]
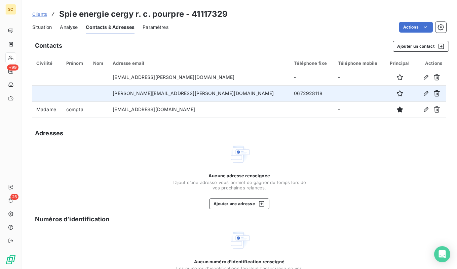
click at [53, 26] on div "Situation Analyse Contacts & Adresses Paramètres Actions" at bounding box center [240, 27] width 436 height 14
click at [45, 28] on span "Situation" at bounding box center [42, 27] width 20 height 7
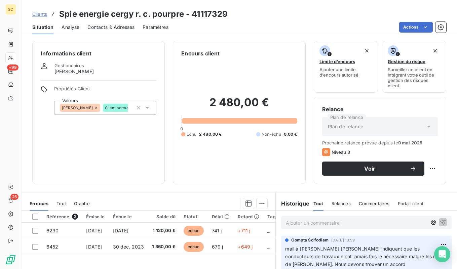
scroll to position [12, 0]
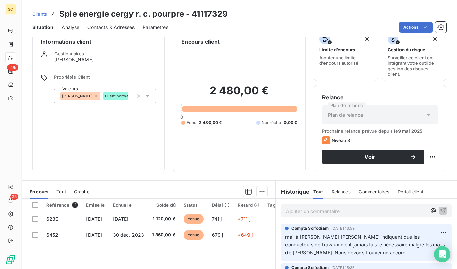
click at [122, 31] on div "Contacts & Adresses" at bounding box center [110, 27] width 47 height 14
